Goal: Task Accomplishment & Management: Manage account settings

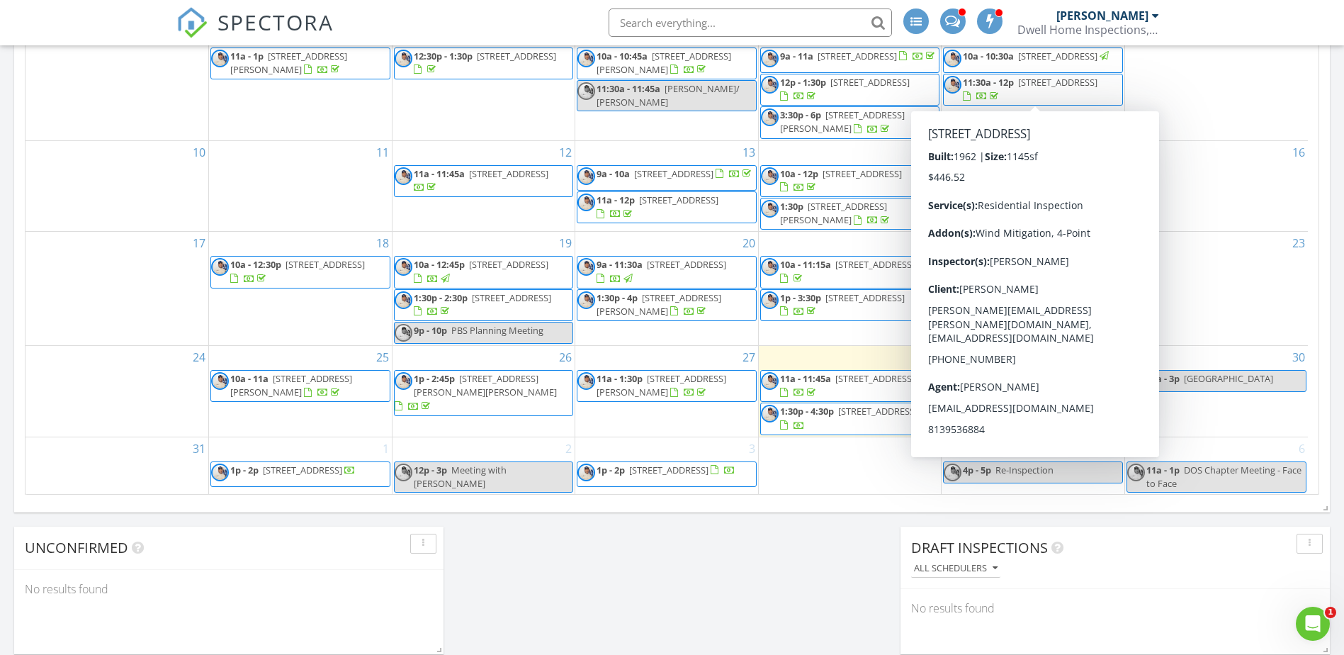
scroll to position [903, 0]
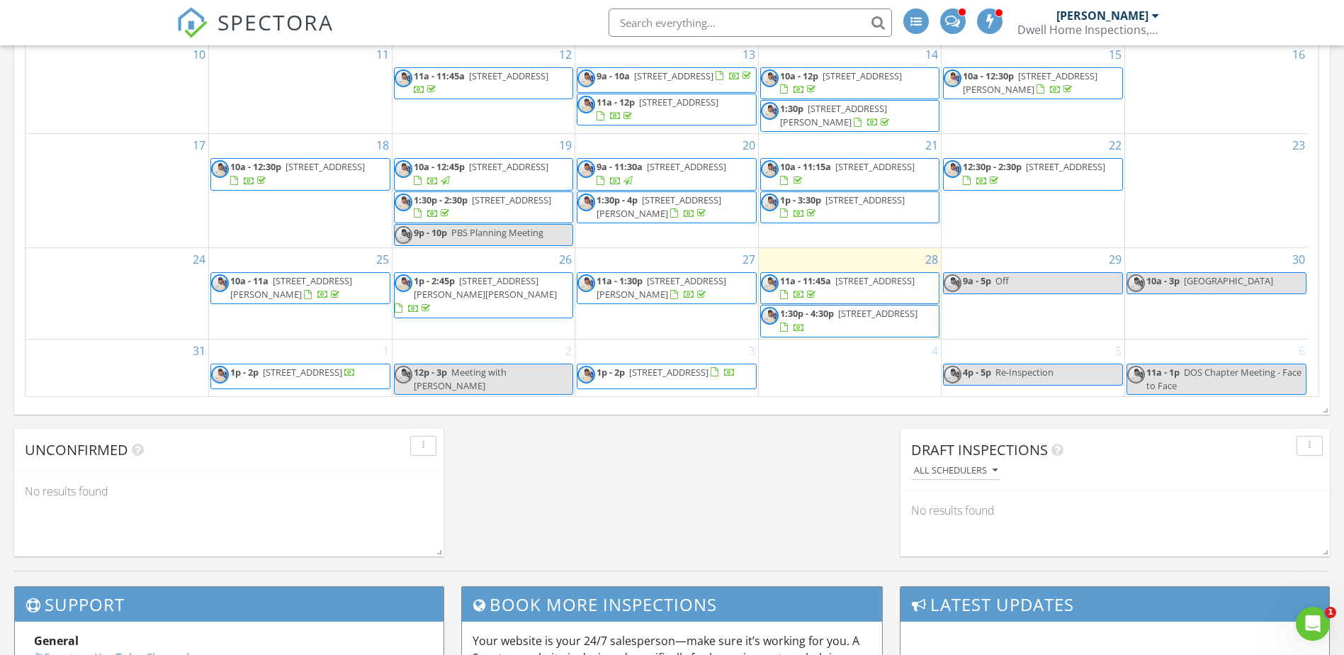
click at [1303, 617] on icon "Open Intercom Messenger" at bounding box center [1310, 621] width 23 height 23
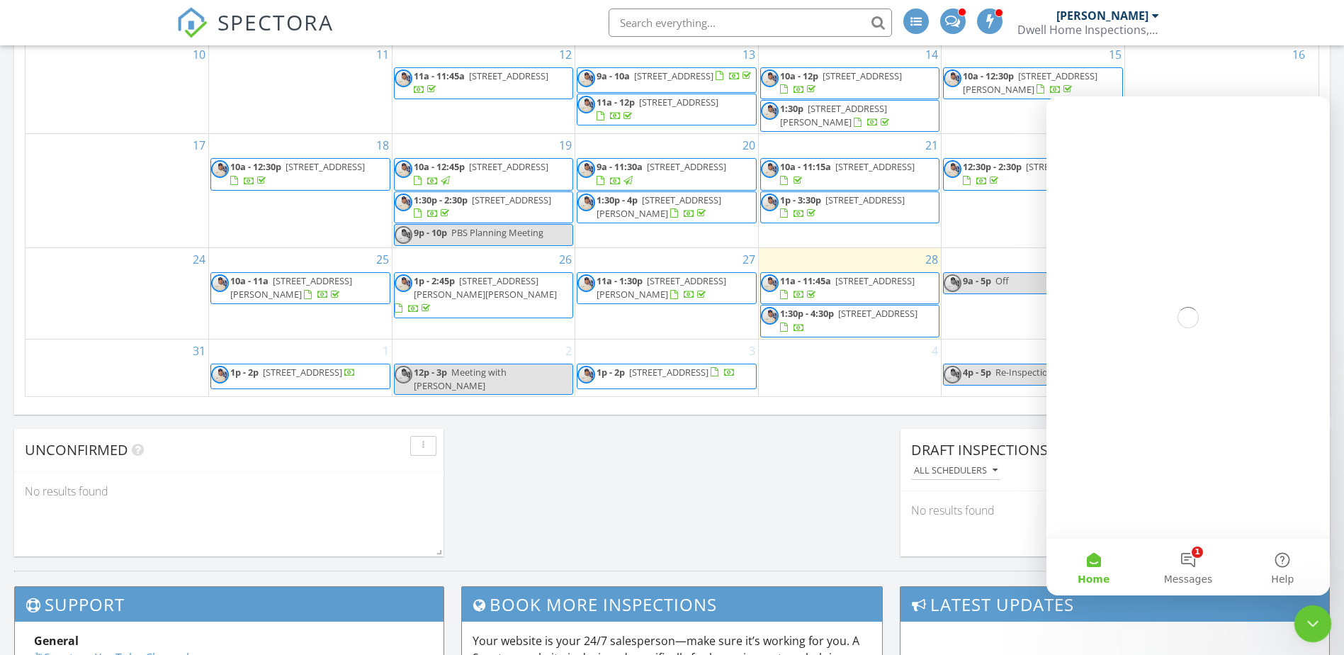
scroll to position [0, 0]
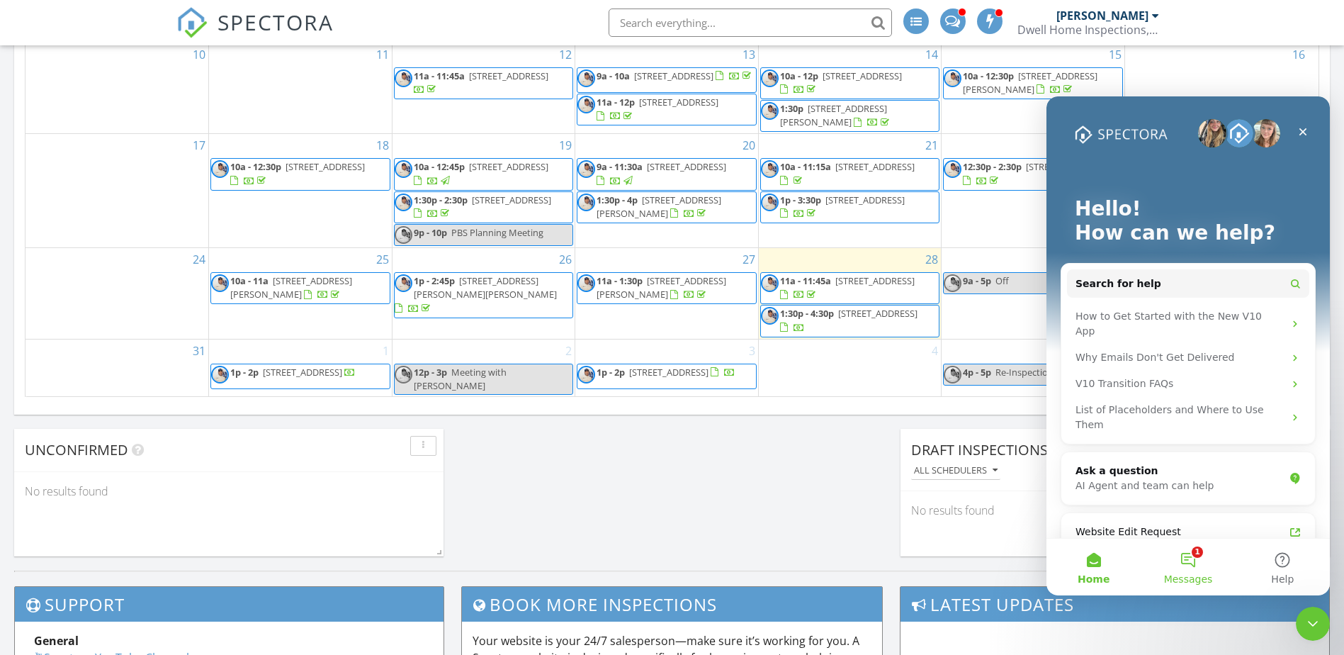
click at [1192, 561] on button "1 Messages" at bounding box center [1188, 566] width 94 height 57
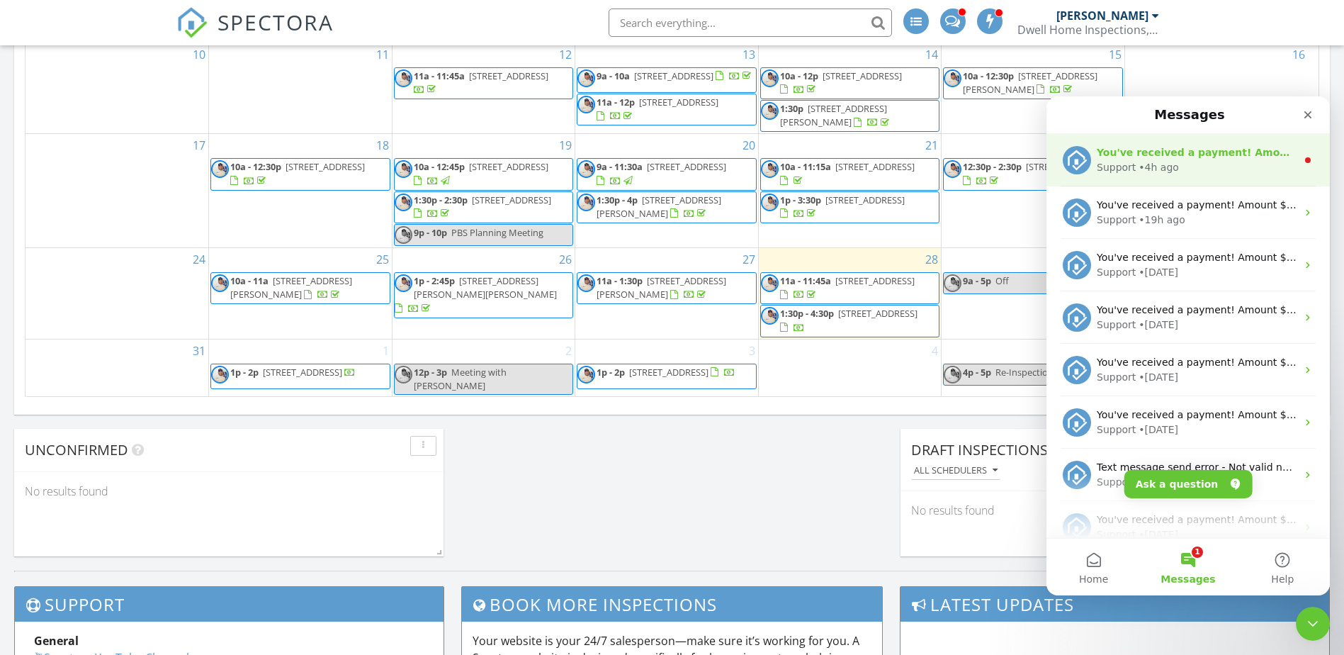
click at [1147, 181] on div "You've received a payment! Amount $150.00 Fee $4.43 Net $145.57 Transaction # p…" at bounding box center [1187, 160] width 283 height 52
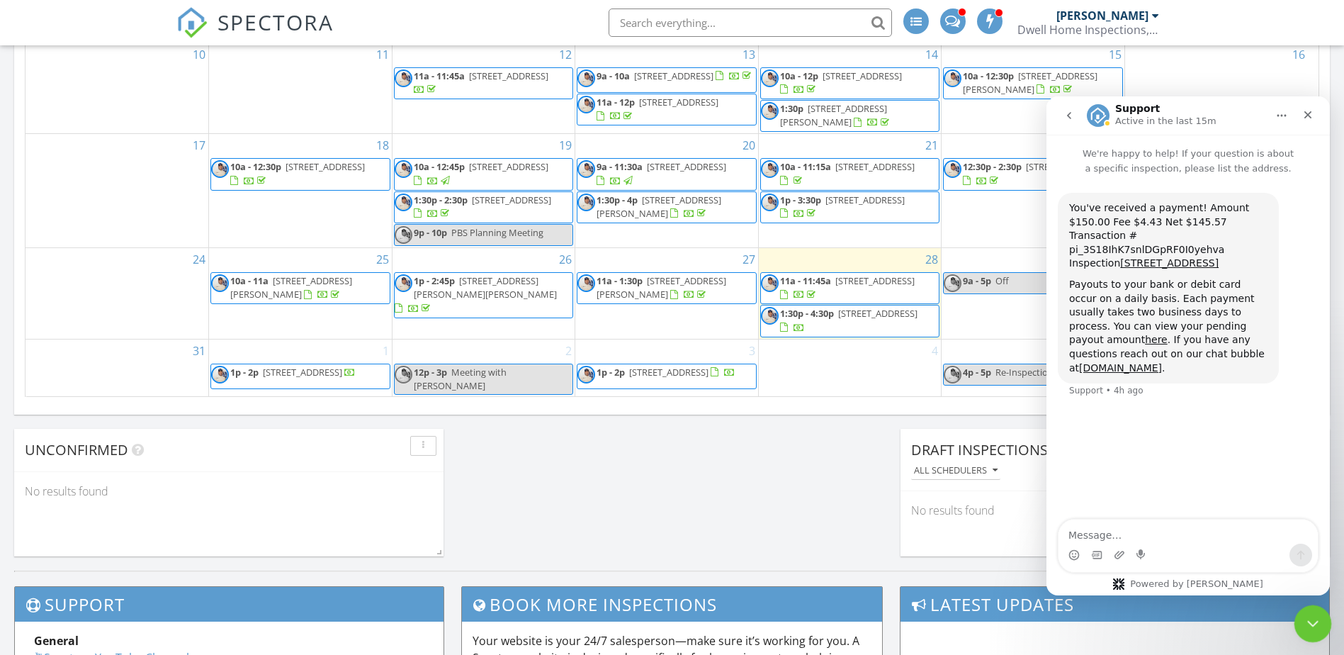
click at [1307, 614] on icon "Close Intercom Messenger" at bounding box center [1310, 621] width 17 height 17
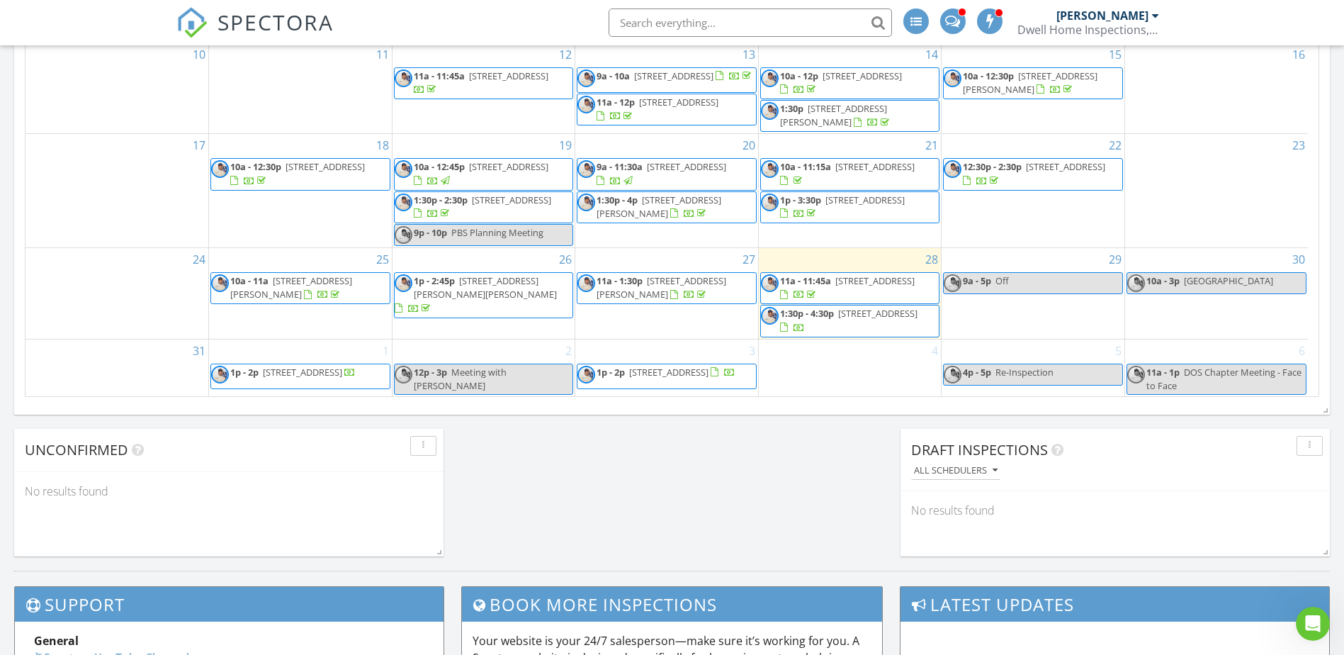
click at [838, 320] on span "8110 Pond Shadow Ln, Tampa 33635" at bounding box center [877, 313] width 79 height 13
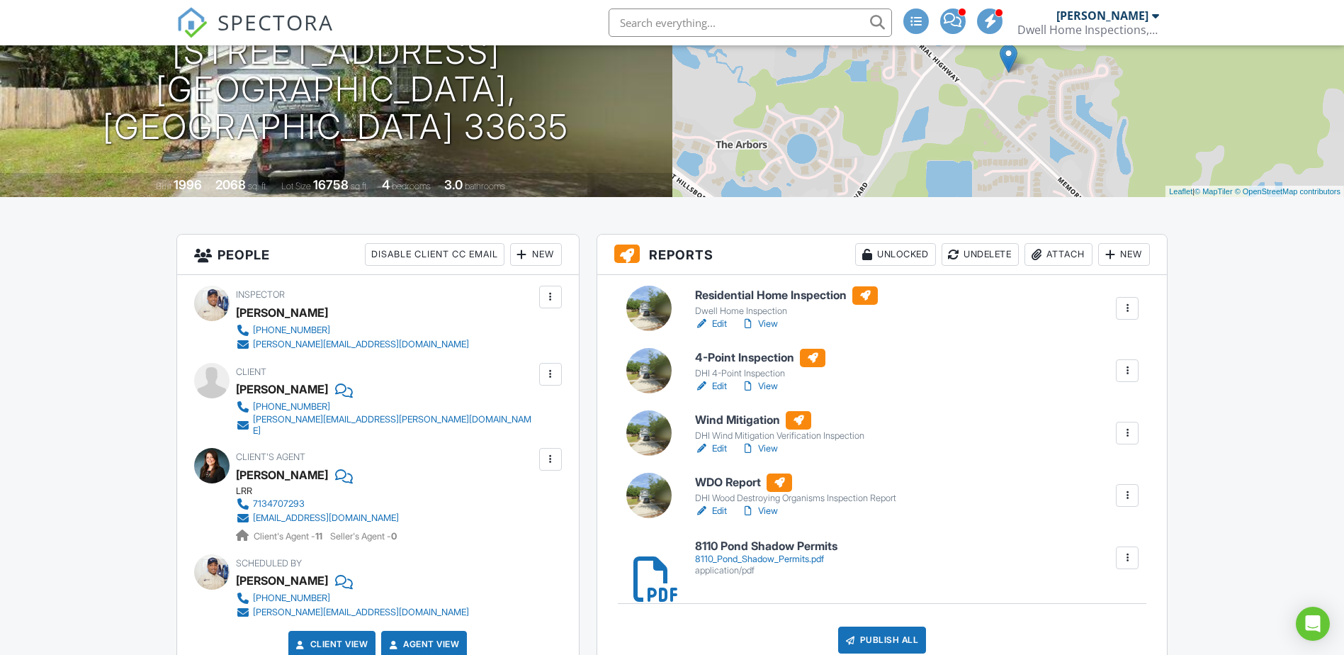
scroll to position [177, 0]
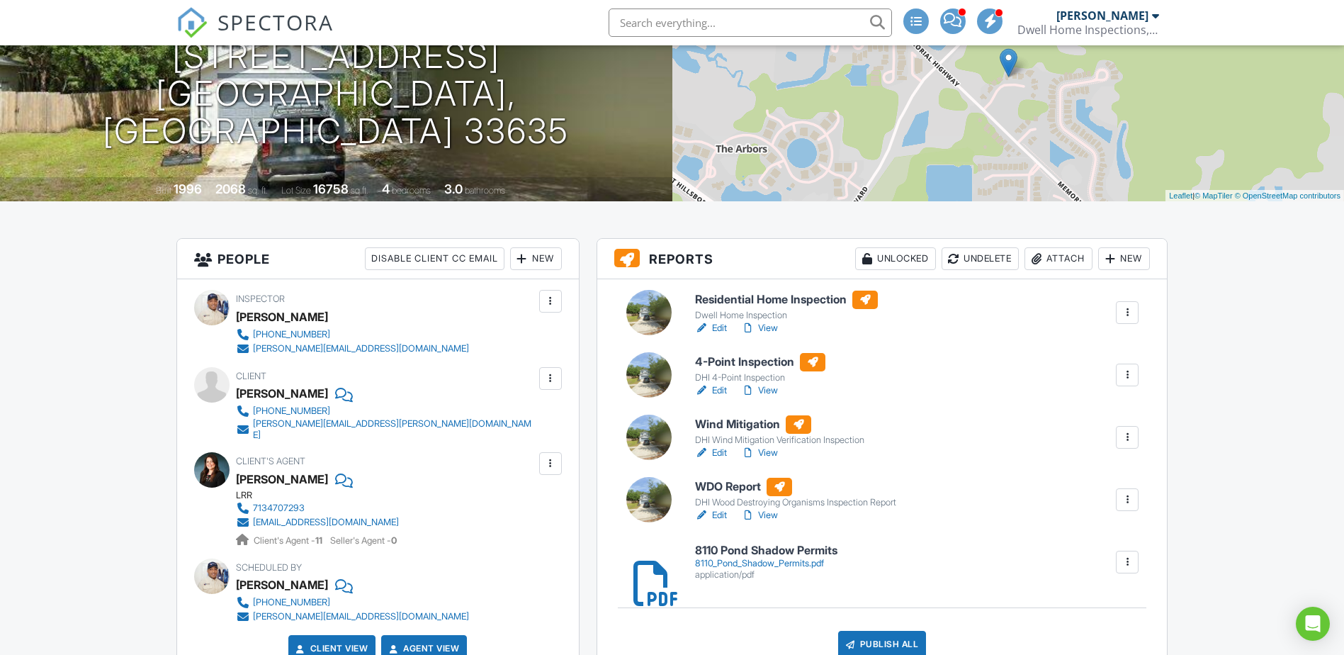
click at [720, 516] on link "Edit" at bounding box center [711, 515] width 32 height 14
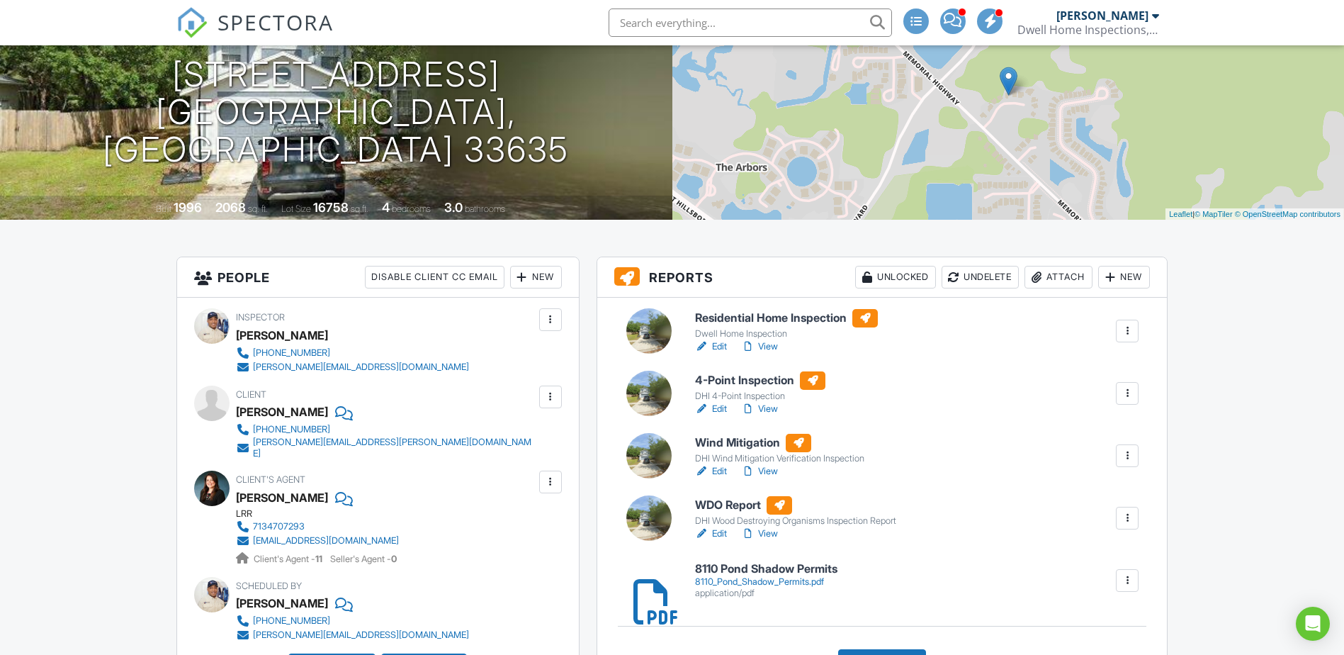
scroll to position [159, 0]
click at [726, 343] on link "Edit" at bounding box center [711, 346] width 32 height 14
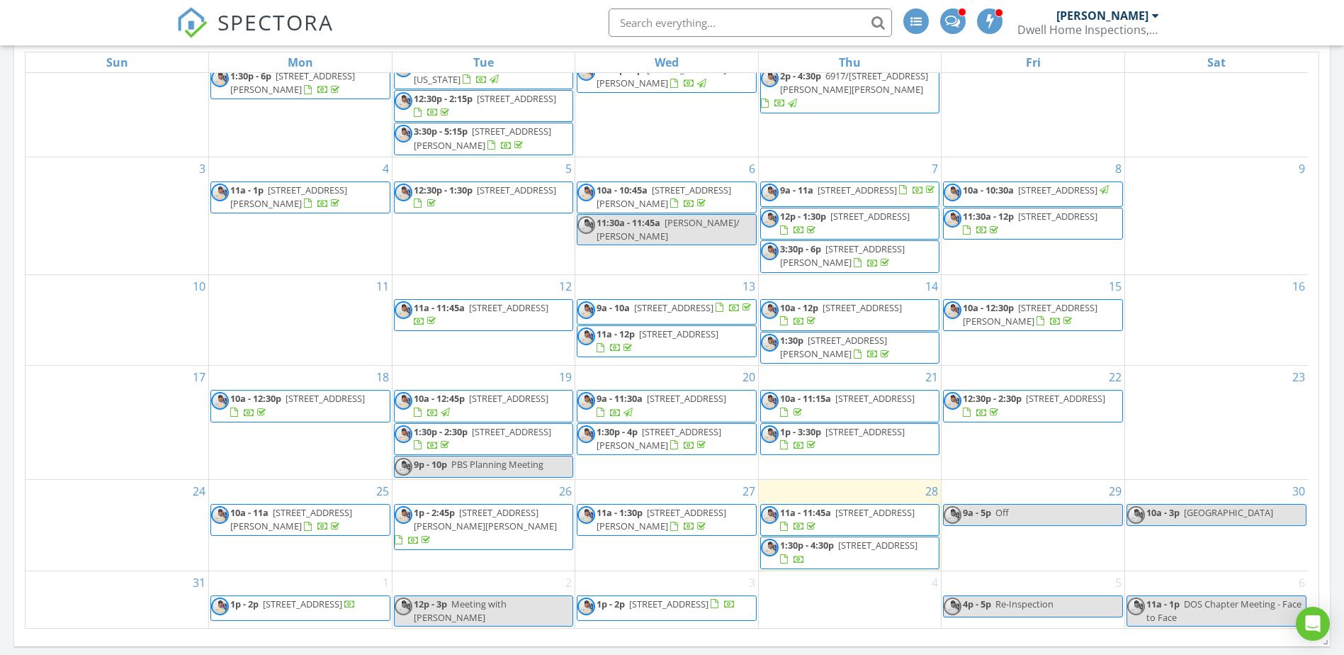
scroll to position [673, 0]
click at [422, 407] on div at bounding box center [418, 411] width 8 height 9
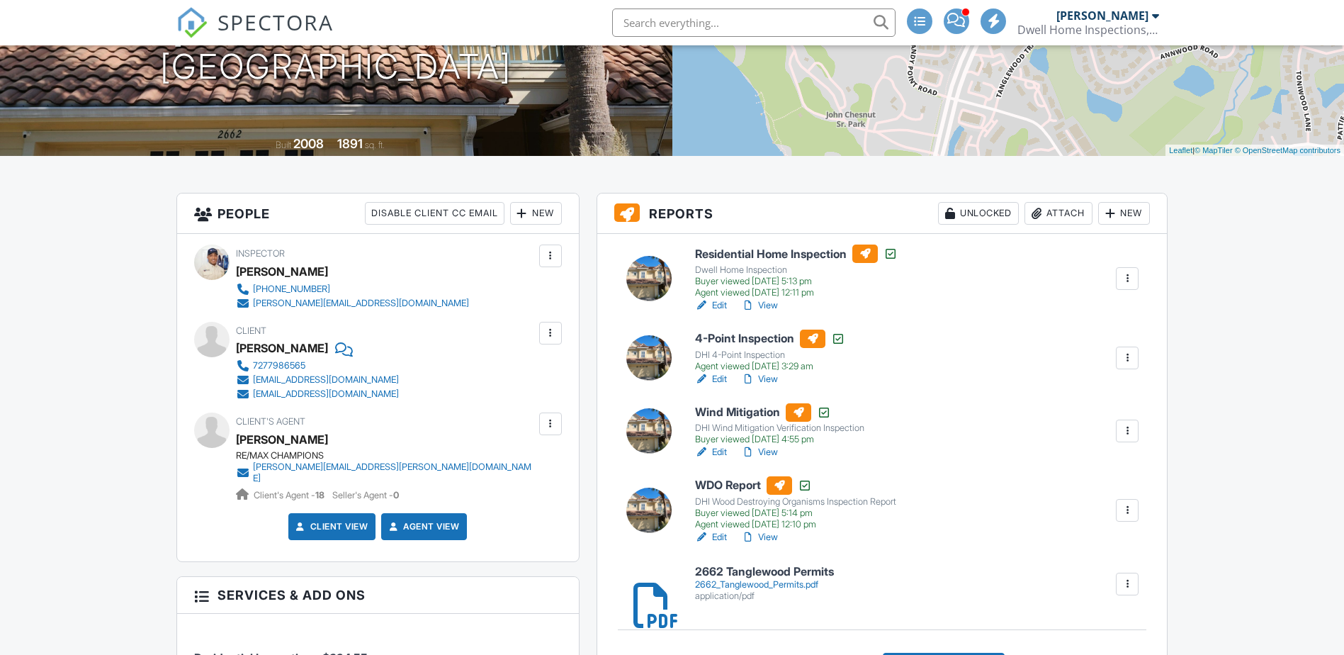
scroll to position [230, 0]
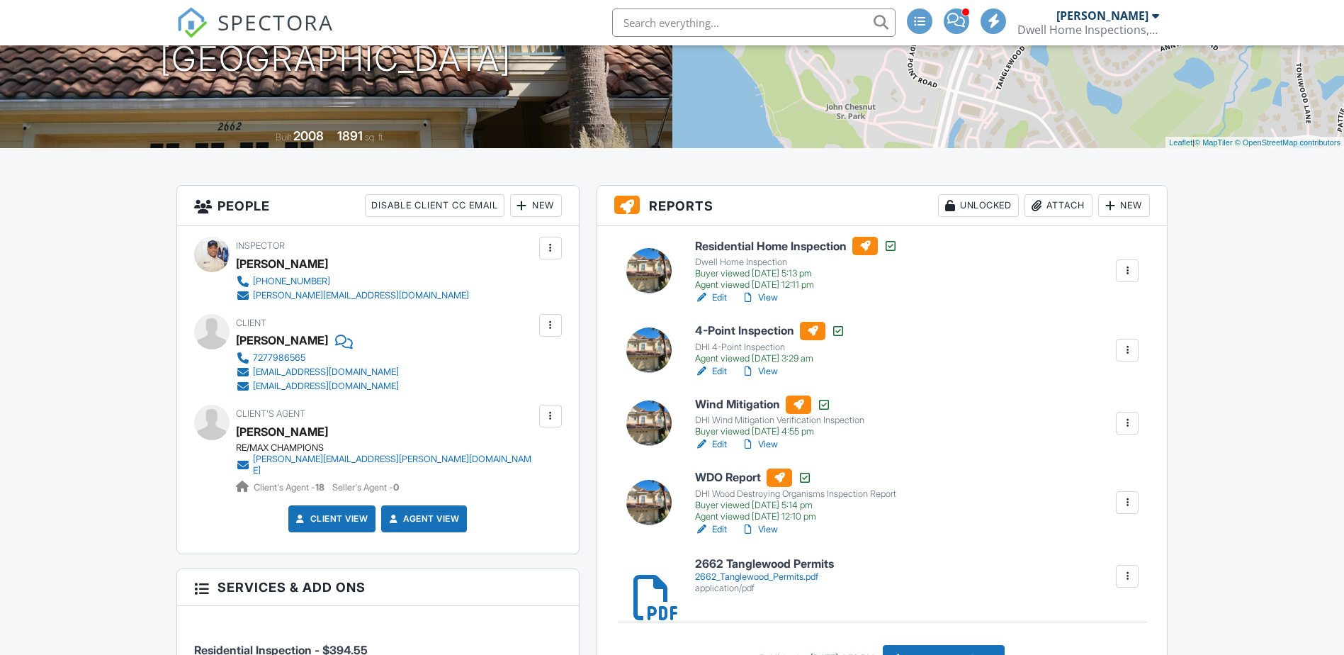
click at [718, 523] on link "Edit" at bounding box center [711, 529] width 32 height 14
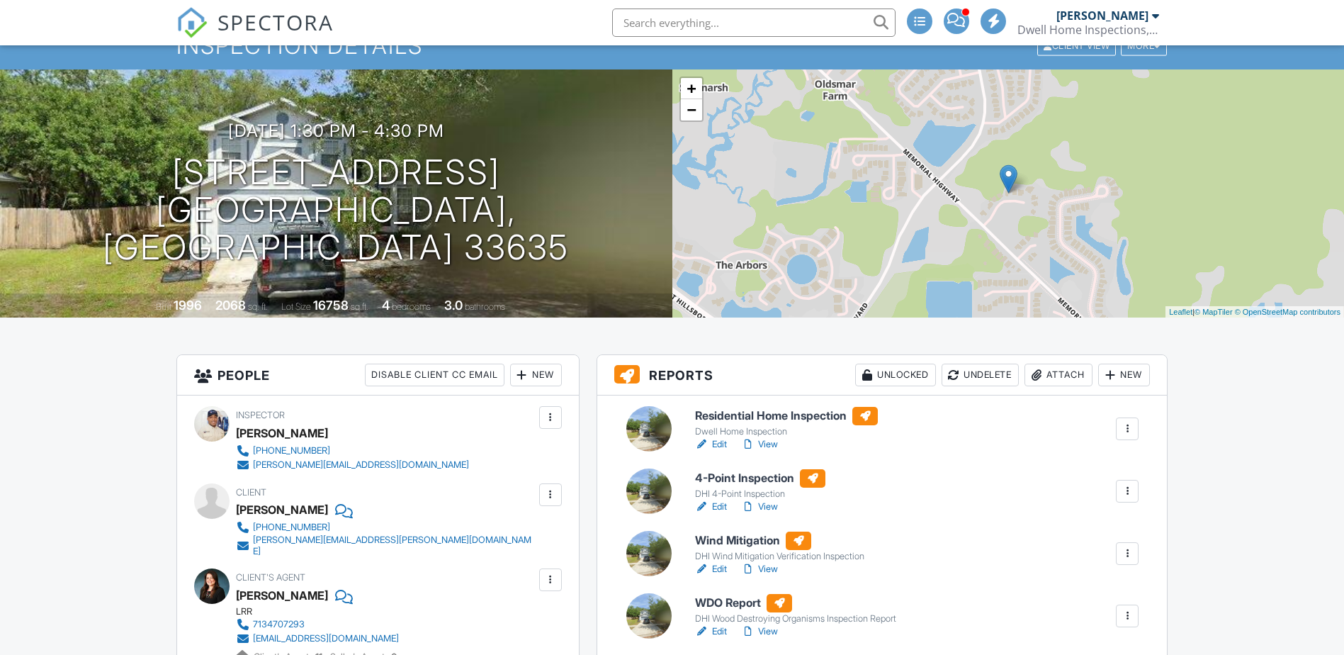
scroll to position [53, 0]
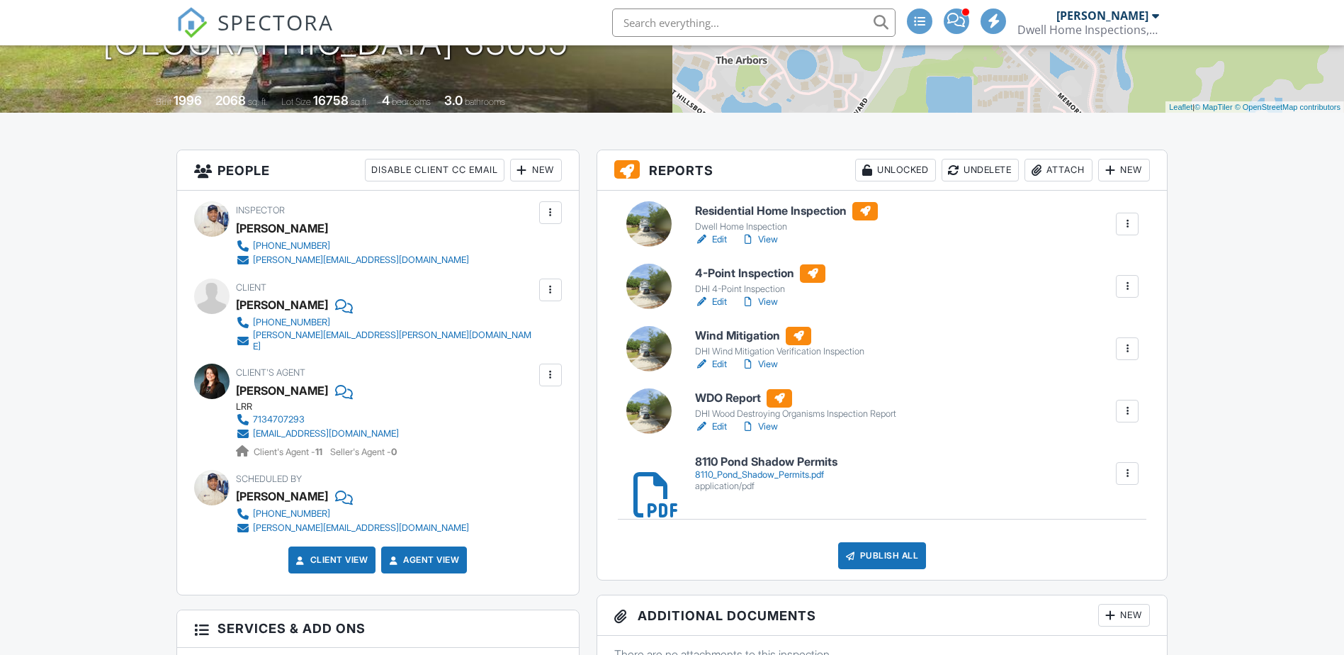
scroll to position [266, 0]
click at [721, 365] on link "Edit" at bounding box center [711, 364] width 32 height 14
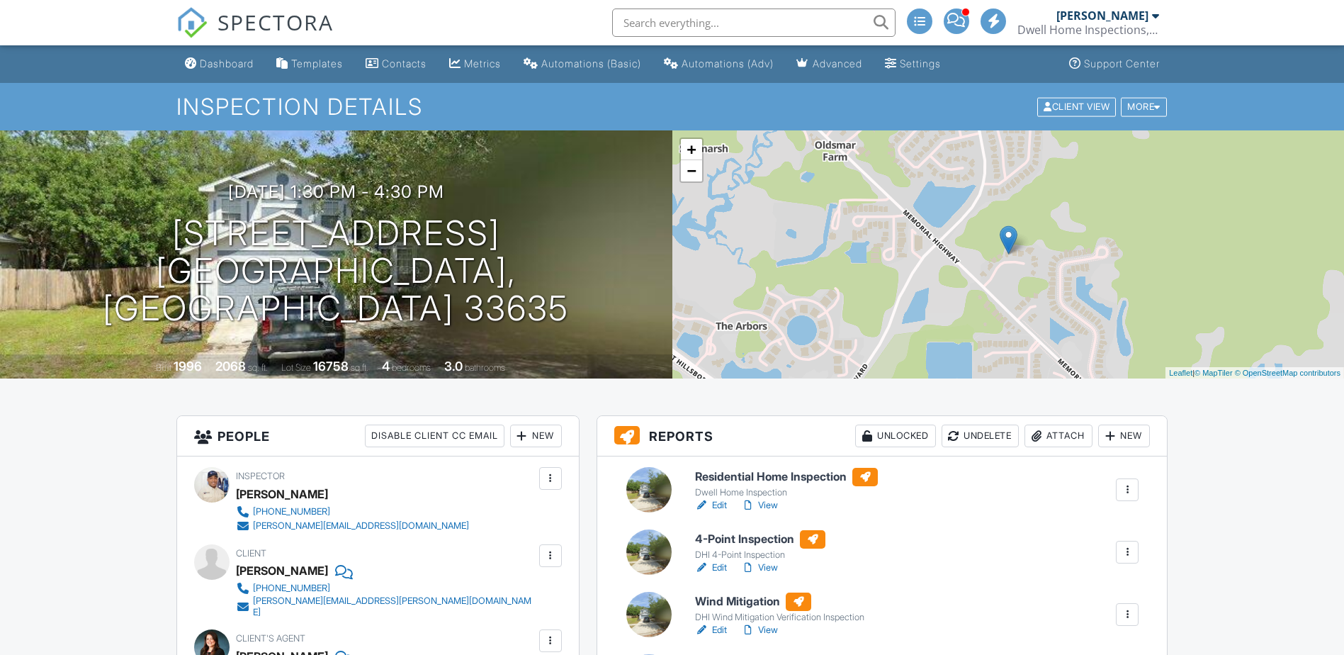
scroll to position [301, 0]
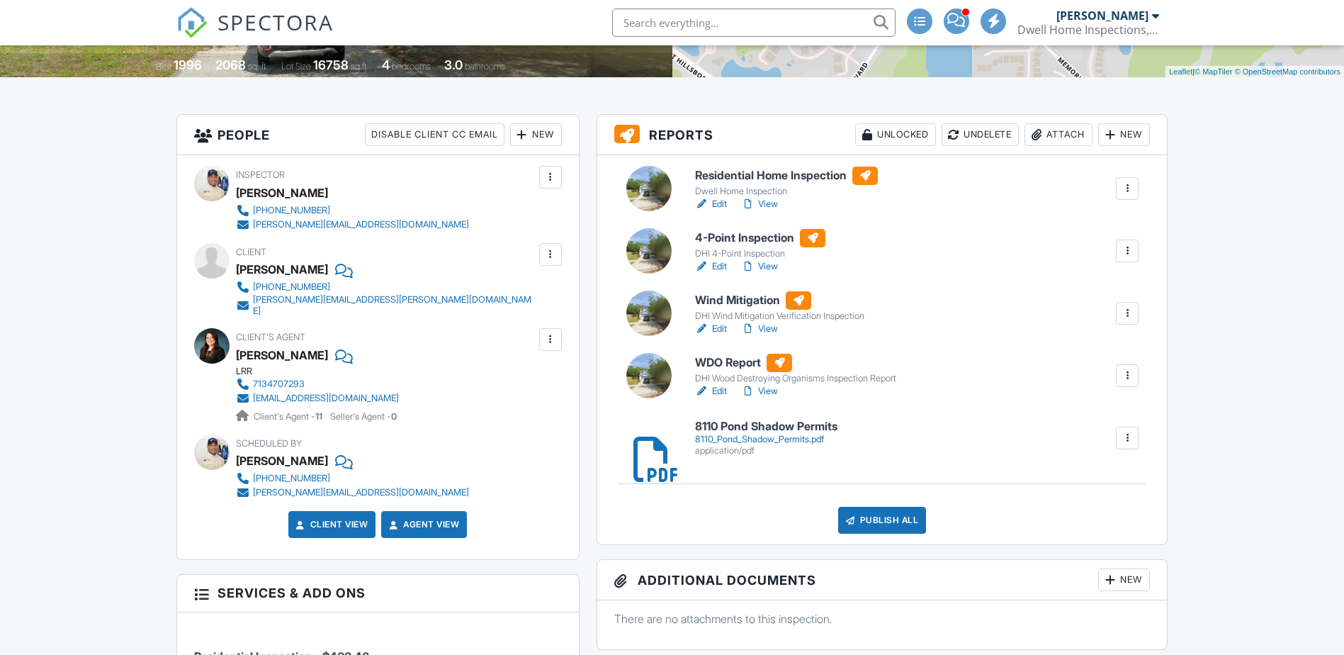
click at [726, 391] on link "Edit" at bounding box center [711, 391] width 32 height 14
